Goal: Task Accomplishment & Management: Manage account settings

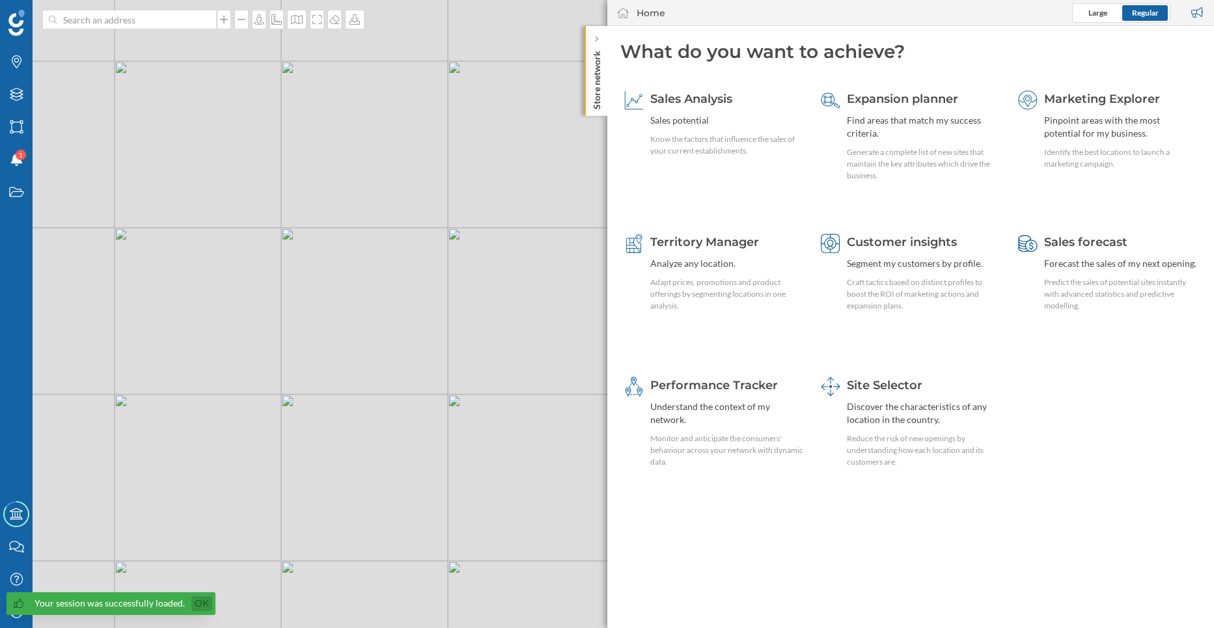
click at [199, 600] on link "Ok" at bounding box center [201, 603] width 21 height 15
click at [14, 622] on div "My Profile" at bounding box center [16, 612] width 33 height 33
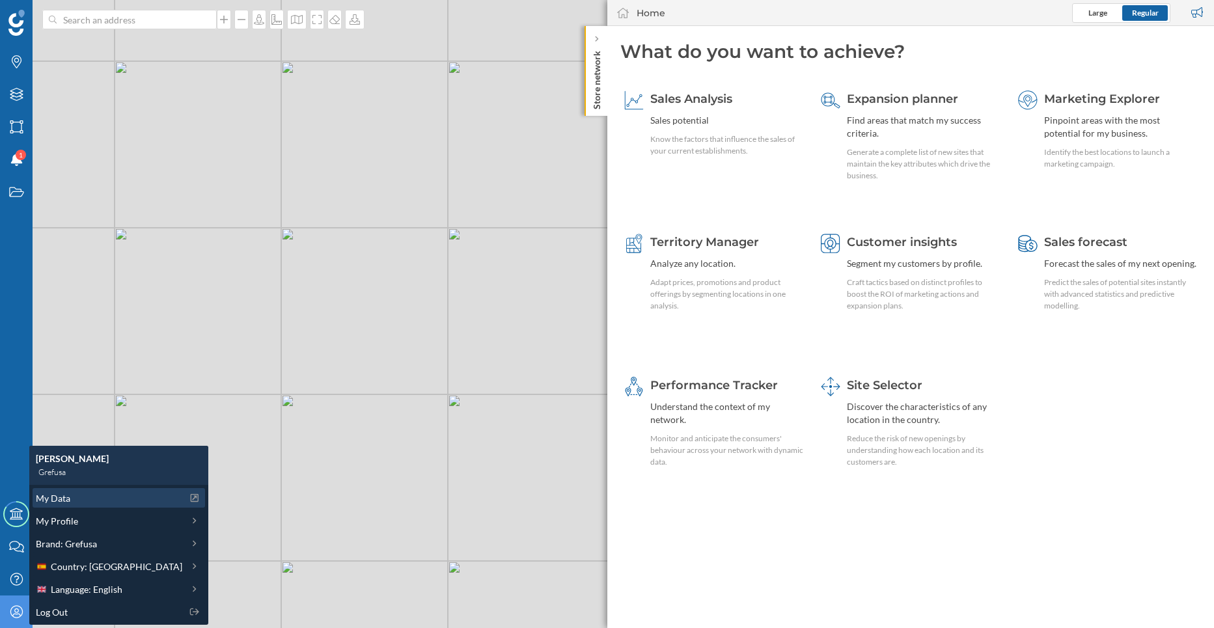
click at [64, 497] on span "My Data" at bounding box center [53, 499] width 35 height 14
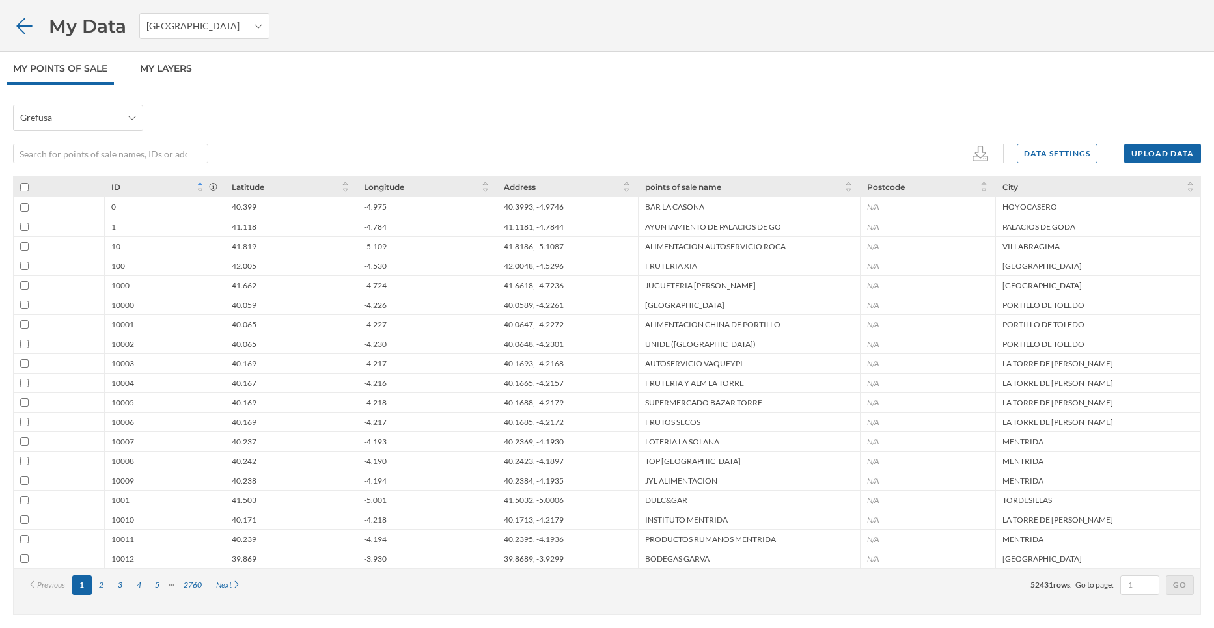
click at [21, 22] on icon at bounding box center [24, 26] width 16 height 16
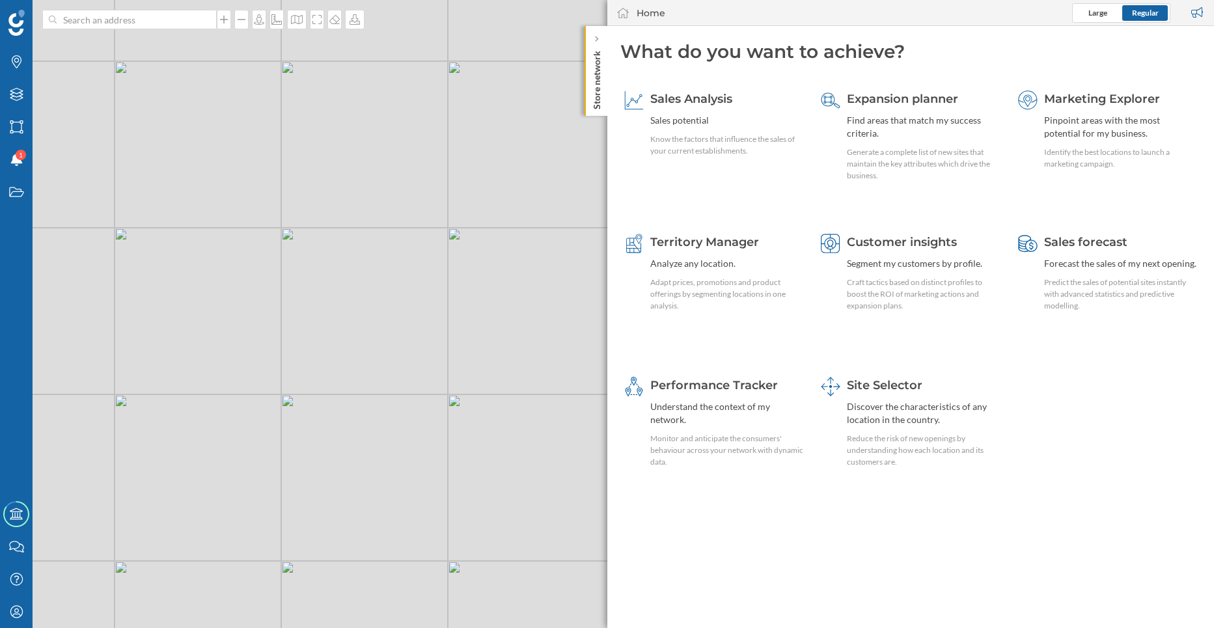
click at [593, 48] on p "Store network" at bounding box center [596, 78] width 13 height 64
